Goal: Task Accomplishment & Management: Use online tool/utility

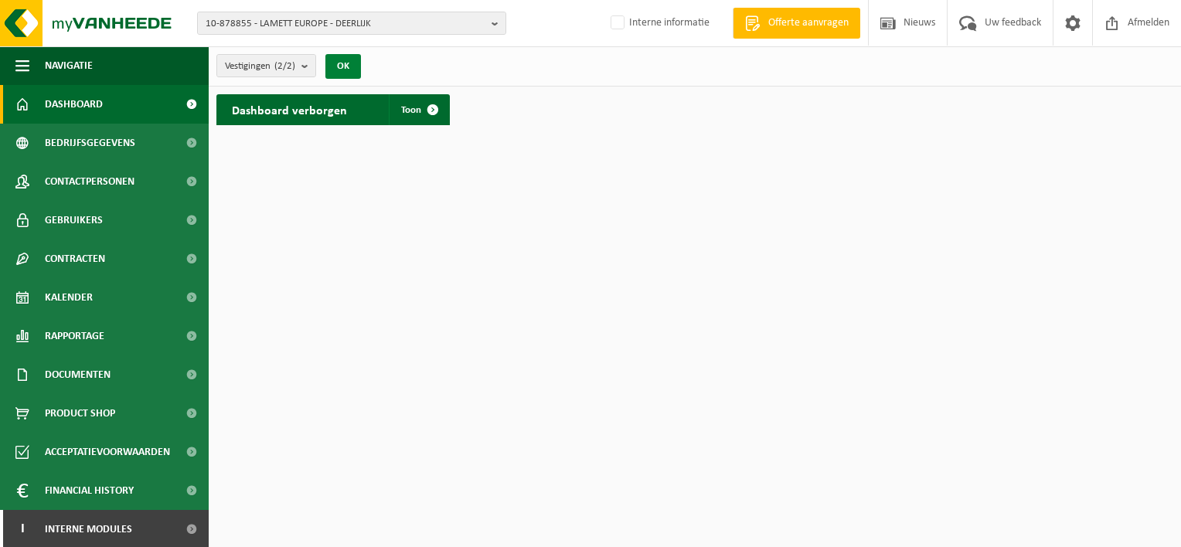
click at [344, 64] on button "OK" at bounding box center [343, 66] width 36 height 25
click at [305, 61] on b "submit" at bounding box center [308, 66] width 14 height 22
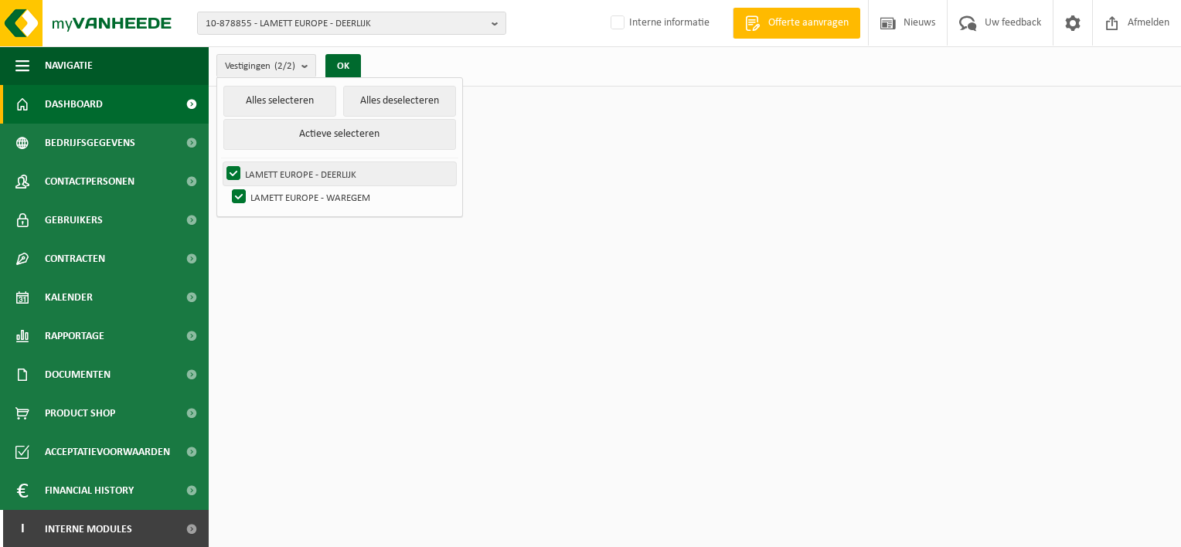
click at [301, 172] on label "LAMETT EUROPE - DEERLIJK" at bounding box center [339, 173] width 233 height 23
click at [221, 162] on input "LAMETT EUROPE - DEERLIJK" at bounding box center [220, 162] width 1 height 1
click at [235, 172] on label "LAMETT EUROPE - DEERLIJK" at bounding box center [339, 173] width 233 height 23
click at [221, 162] on input "LAMETT EUROPE - DEERLIJK" at bounding box center [220, 162] width 1 height 1
checkbox input "true"
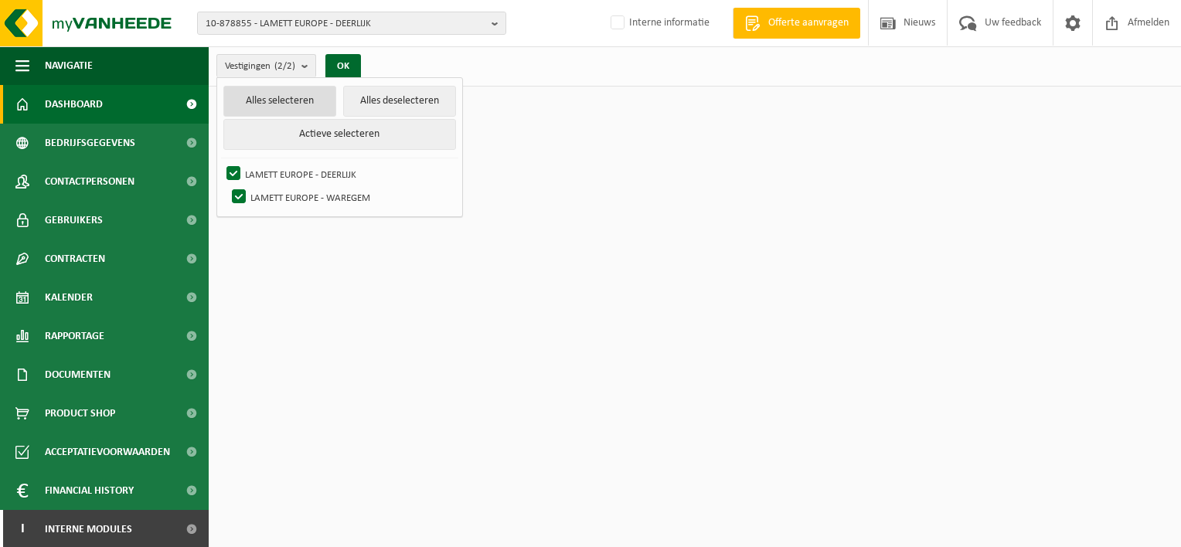
click at [295, 102] on button "Alles selecteren" at bounding box center [279, 101] width 113 height 31
click at [346, 62] on button "OK" at bounding box center [343, 66] width 36 height 25
